Goal: Task Accomplishment & Management: Complete application form

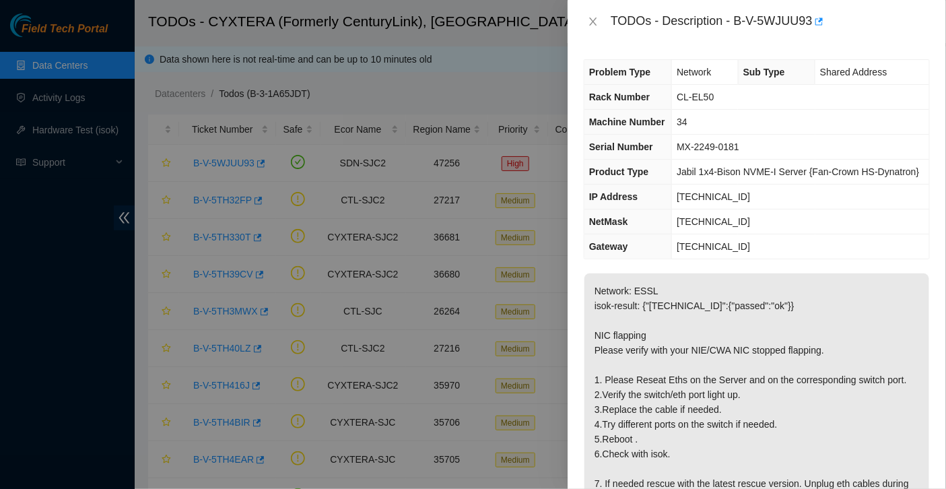
click at [726, 177] on span "Jabil 1x4-Bison NVME-I Server {Fan-Crown HS-Dynatron}" at bounding box center [798, 171] width 242 height 11
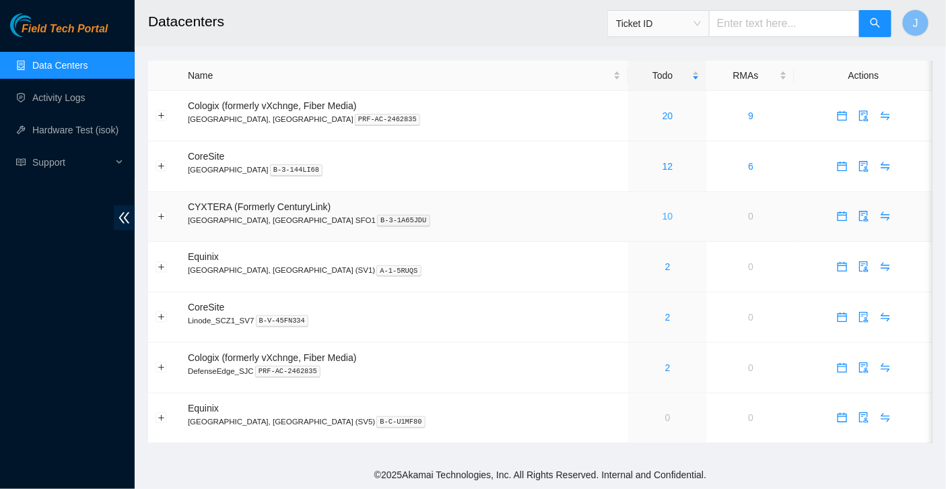
click at [663, 213] on link "10" at bounding box center [668, 216] width 11 height 11
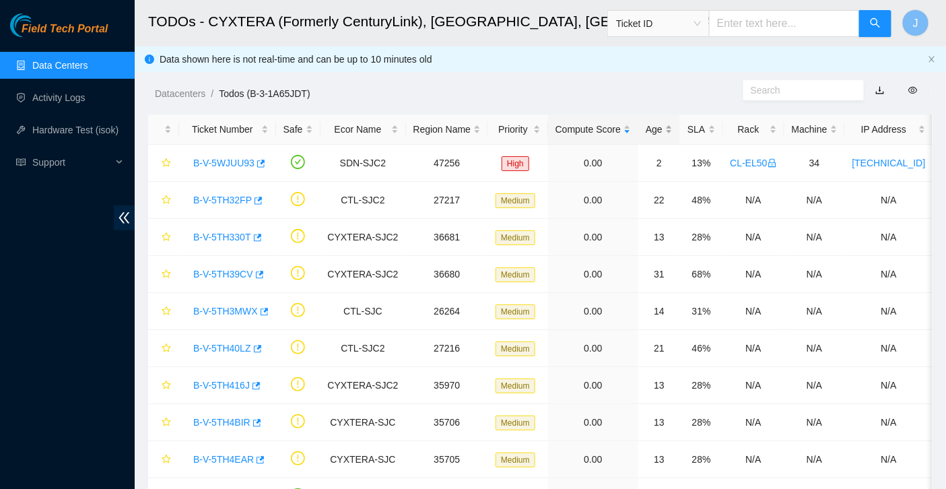
click at [665, 129] on div "Age" at bounding box center [659, 129] width 27 height 15
click at [204, 199] on link "B-V-5WXY0N1" at bounding box center [224, 200] width 63 height 11
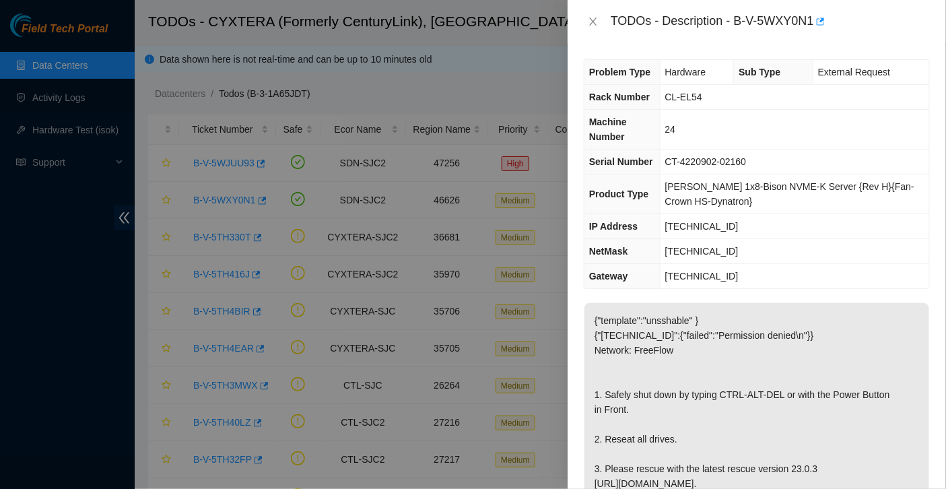
click at [739, 18] on div "TODOs - Description - B-V-5WXY0N1" at bounding box center [770, 22] width 319 height 22
click at [818, 16] on div "TODOs - Description - B-V-5WXY0N1" at bounding box center [770, 22] width 319 height 22
copy div "B-V-5WXY0N1"
click at [598, 95] on span "Rack Number" at bounding box center [619, 97] width 61 height 11
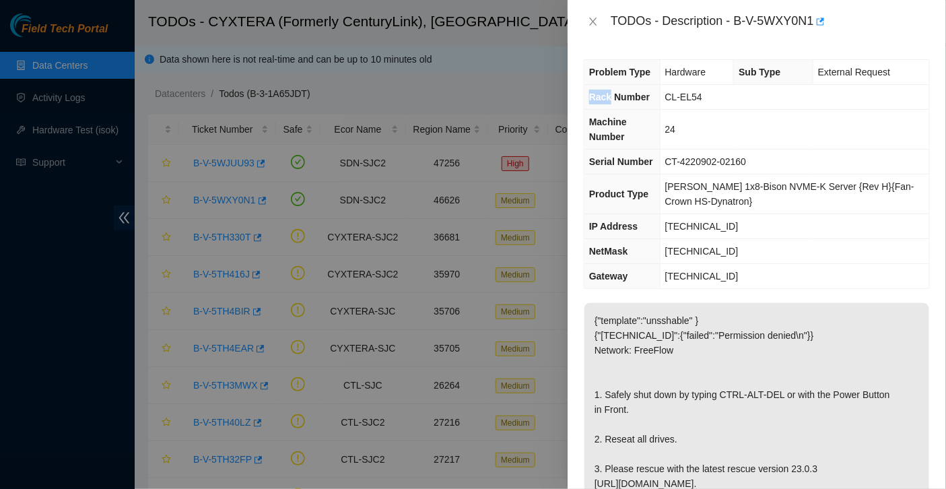
click at [598, 95] on span "Rack Number" at bounding box center [619, 97] width 61 height 11
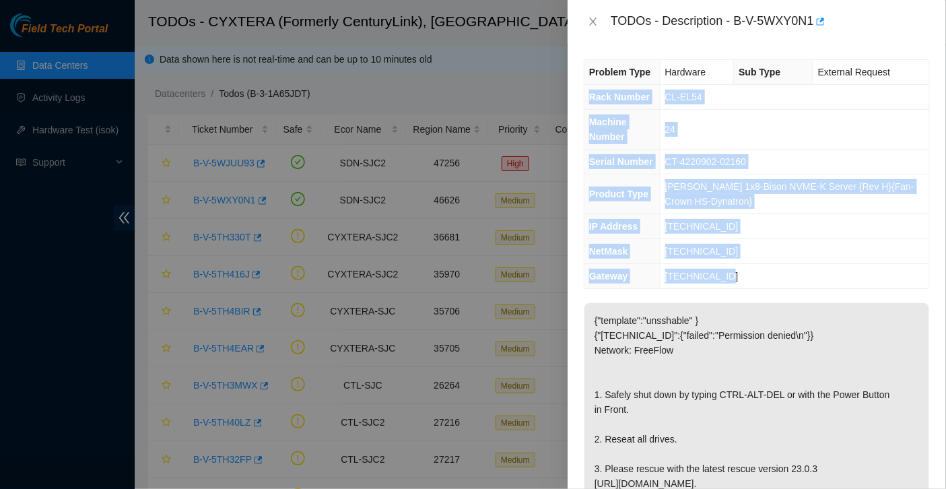
click at [738, 275] on td "23.214.94.193" at bounding box center [794, 276] width 269 height 25
copy tbody "Rack Number CL-EL54 Machine Number 24 Serial Number CT-4220902-02160 Product Ty…"
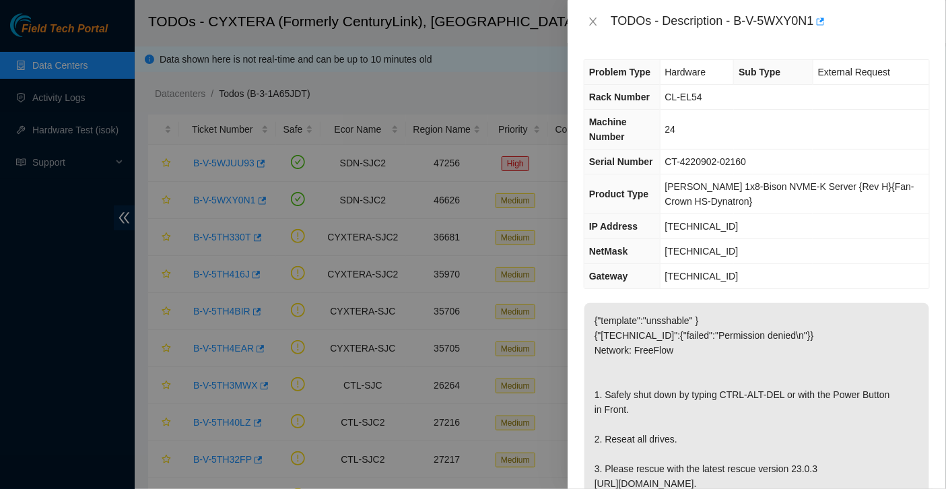
click at [798, 127] on td "24" at bounding box center [794, 130] width 269 height 40
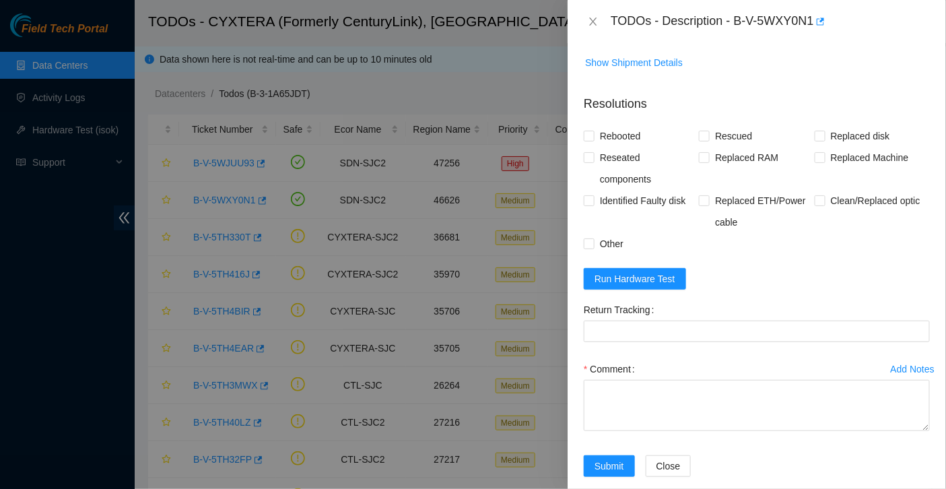
scroll to position [608, 0]
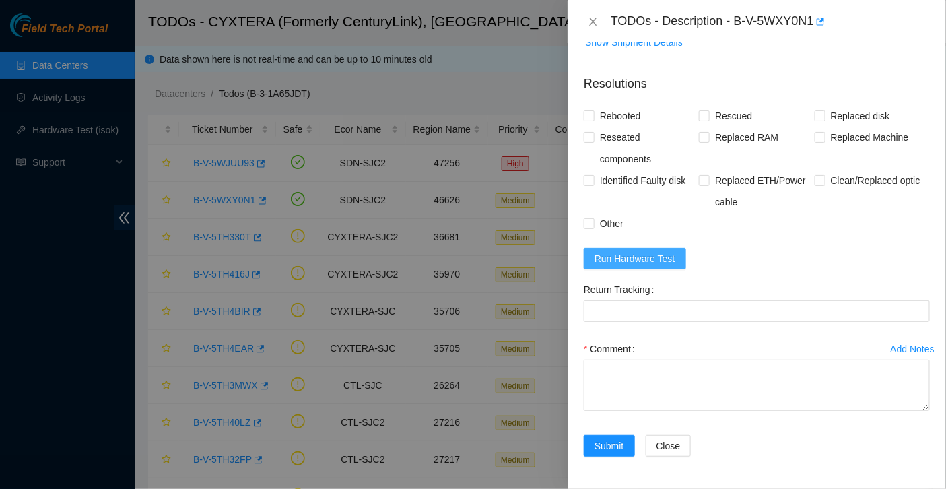
click at [641, 259] on span "Run Hardware Test" at bounding box center [635, 258] width 81 height 15
click at [624, 117] on span "Rebooted" at bounding box center [621, 116] width 52 height 22
click at [593, 117] on input "Rebooted" at bounding box center [588, 114] width 9 height 9
checkbox input "true"
click at [725, 121] on span "Rescued" at bounding box center [734, 116] width 48 height 22
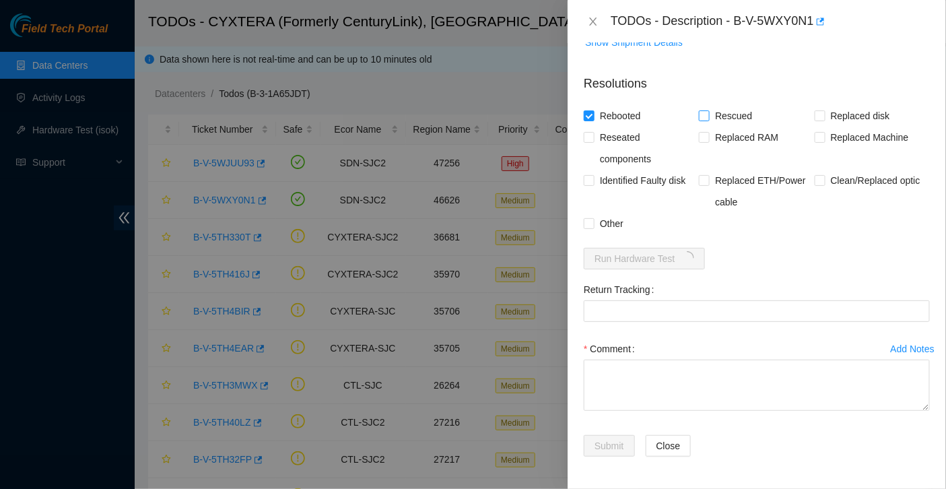
click at [708, 120] on input "Rescued" at bounding box center [703, 114] width 9 height 9
checkbox input "true"
click at [612, 226] on span "Other" at bounding box center [612, 224] width 34 height 22
click at [593, 226] on input "Other" at bounding box center [588, 222] width 9 height 9
checkbox input "true"
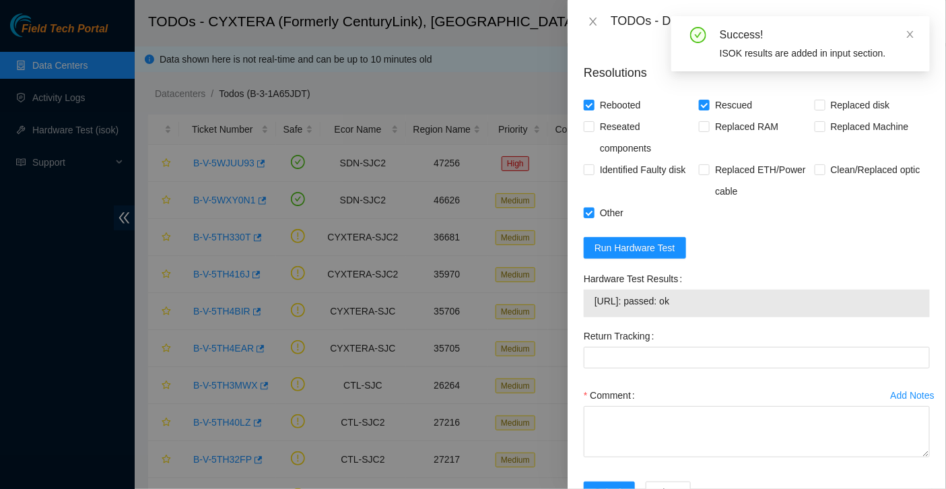
click at [602, 308] on span "23.214.94.219: passed: ok" at bounding box center [757, 301] width 325 height 15
click at [710, 308] on span "23.214.94.219: passed: ok" at bounding box center [757, 301] width 325 height 15
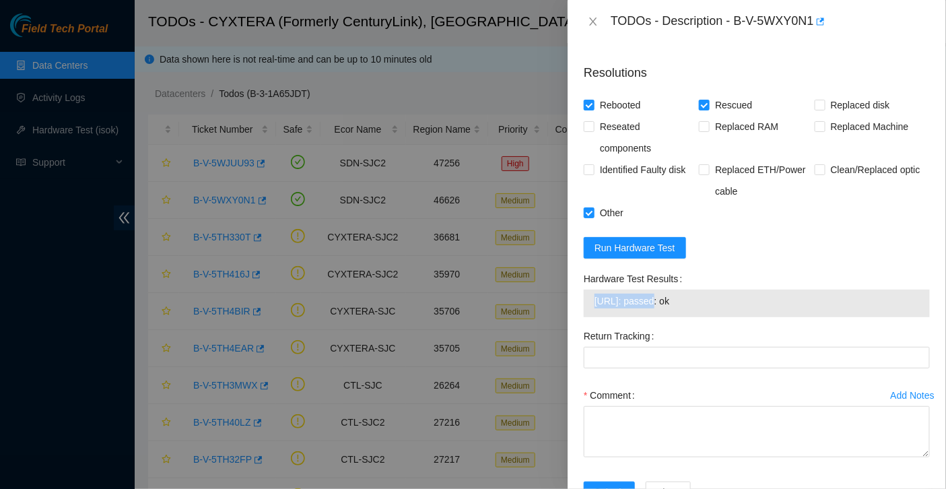
copy span "23.214.94.219: passed: ok"
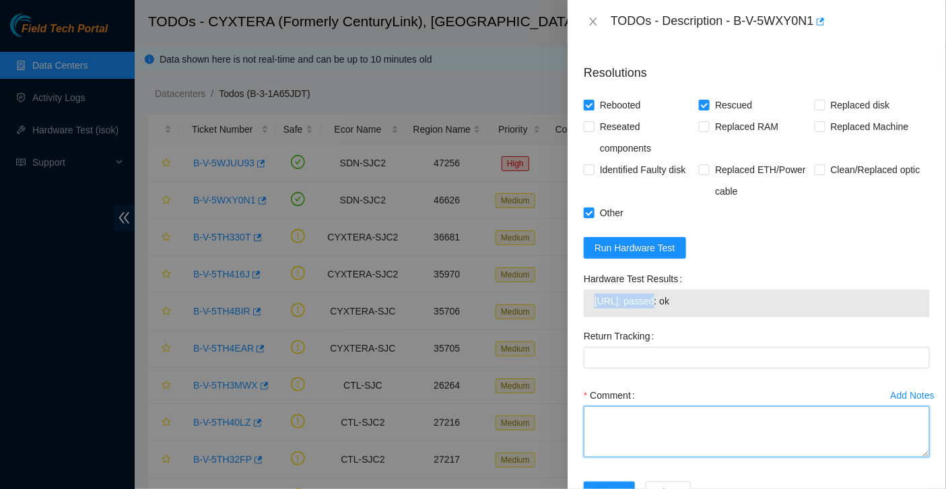
click at [783, 430] on textarea "Comment" at bounding box center [757, 431] width 346 height 51
paste textarea "Hooked up monitor & keyboard. Pressed front button to turn machine off. Inserte…"
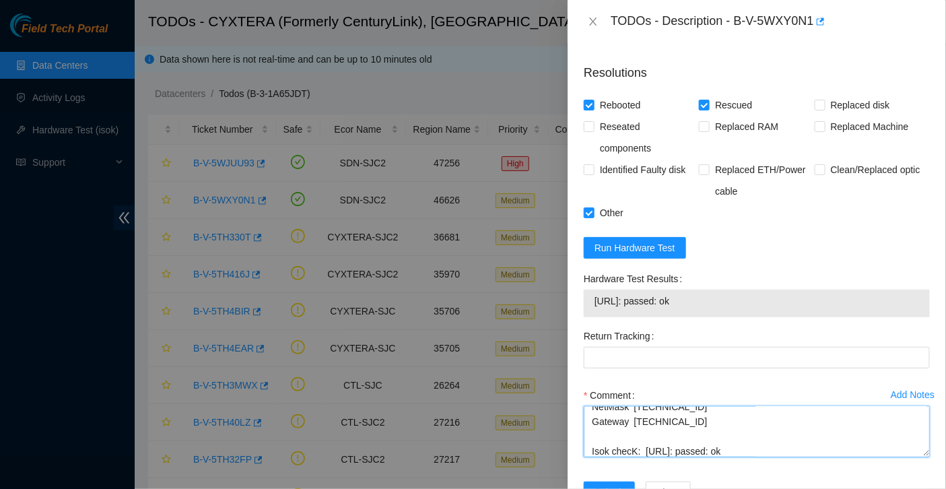
scroll to position [665, 0]
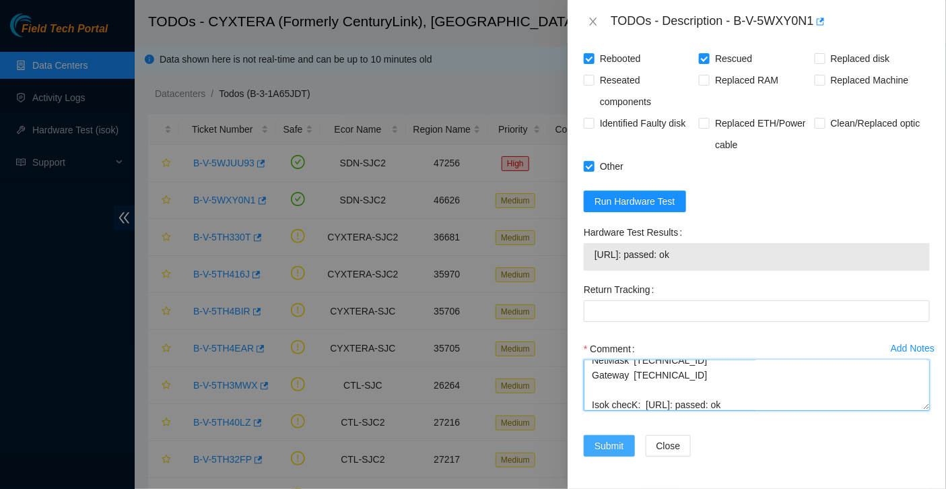
type textarea "Hooked up monitor & keyboard. Pressed front button to turn machine off. Inserte…"
click at [613, 446] on span "Submit" at bounding box center [610, 445] width 30 height 15
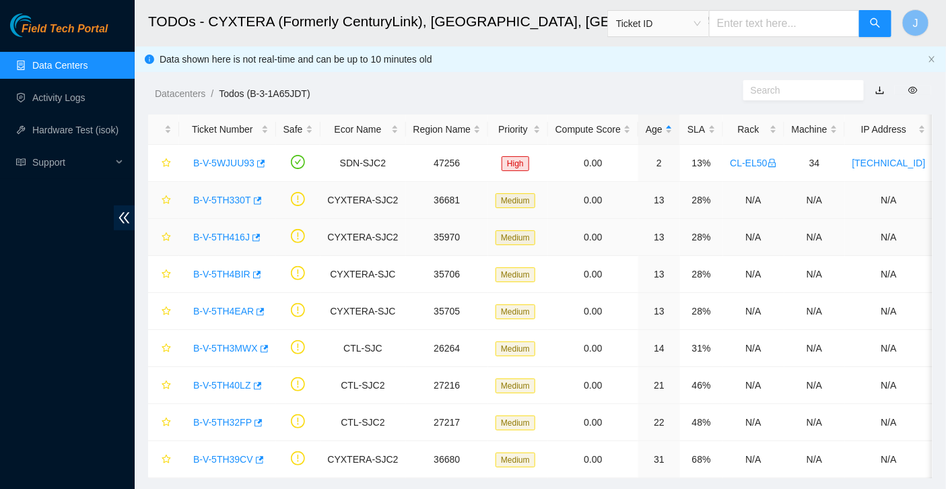
scroll to position [27, 0]
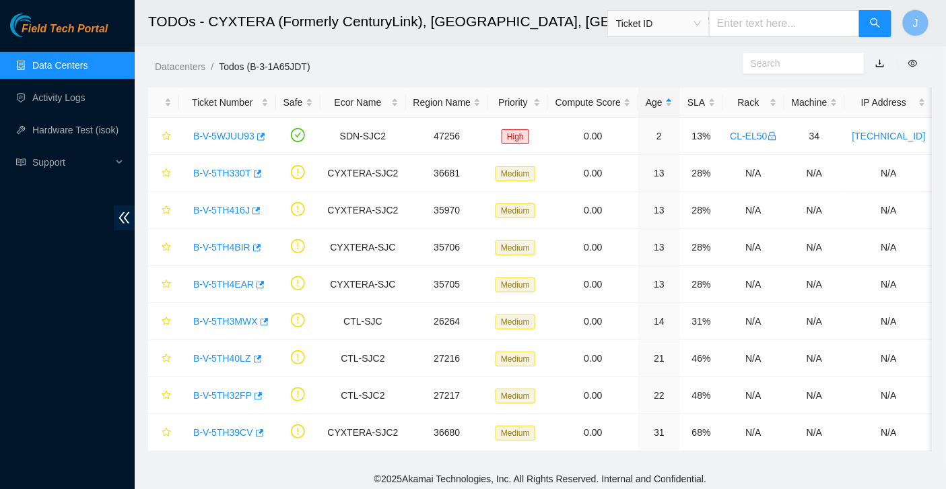
click at [42, 63] on link "Data Centers" at bounding box center [59, 65] width 55 height 11
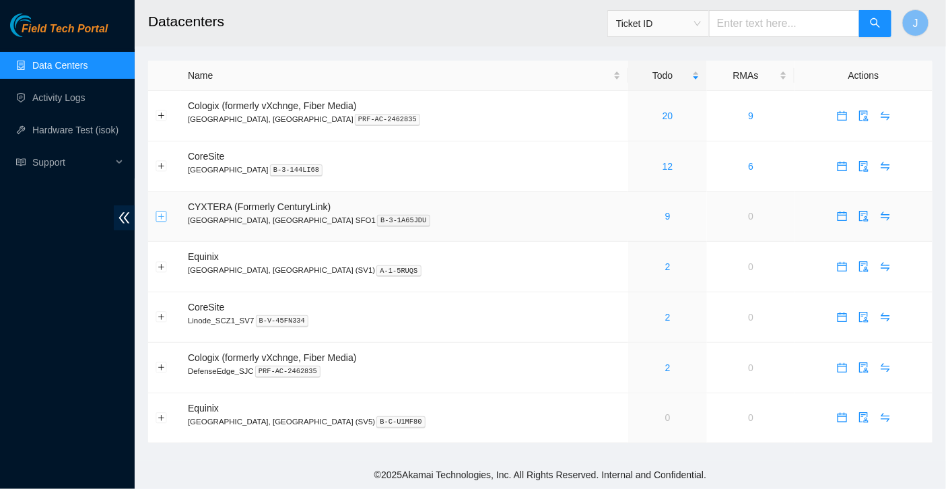
click at [161, 215] on button "Expand row" at bounding box center [161, 216] width 11 height 11
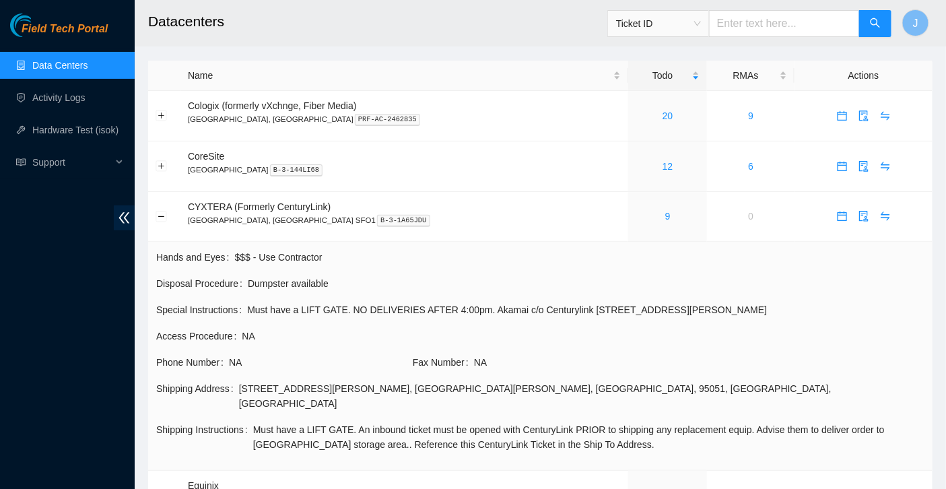
click at [246, 387] on div "2401 Walsh Avenue , Santa Clara , CA , 95051 , US , USA" at bounding box center [582, 396] width 686 height 30
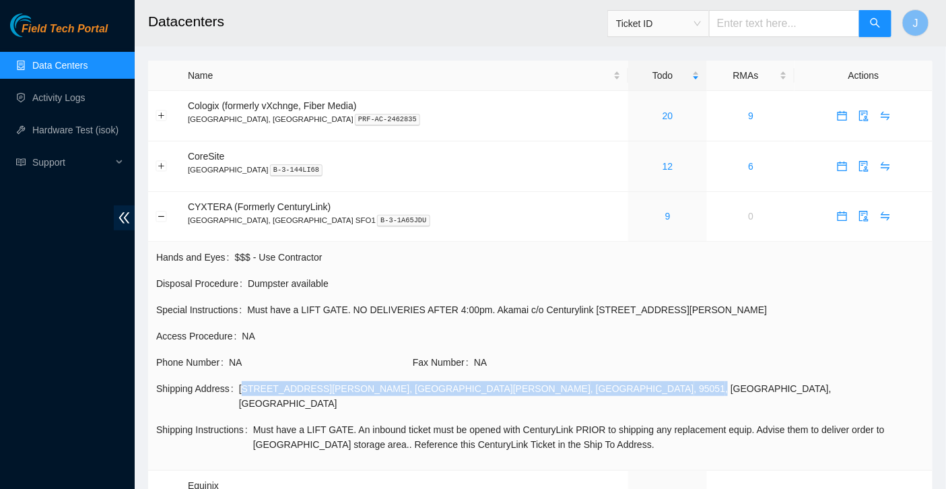
click at [434, 388] on div "2401 Walsh Avenue , Santa Clara , CA , 95051 , US , USA" at bounding box center [582, 396] width 686 height 30
copy div "2401 Walsh Avenue , Santa Clara , CA , 95051 ,"
